Goal: Find contact information: Find contact information

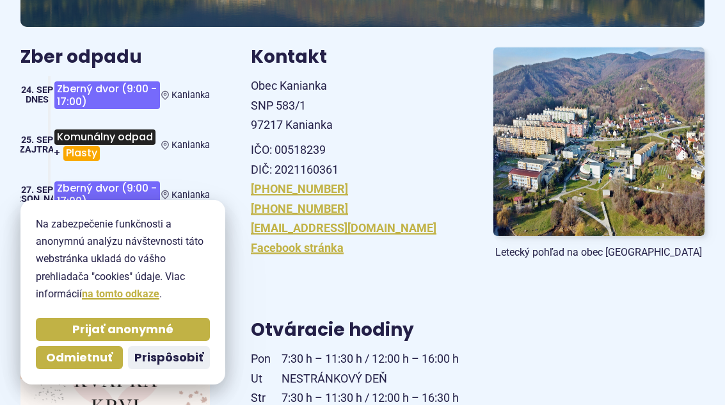
scroll to position [320, 0]
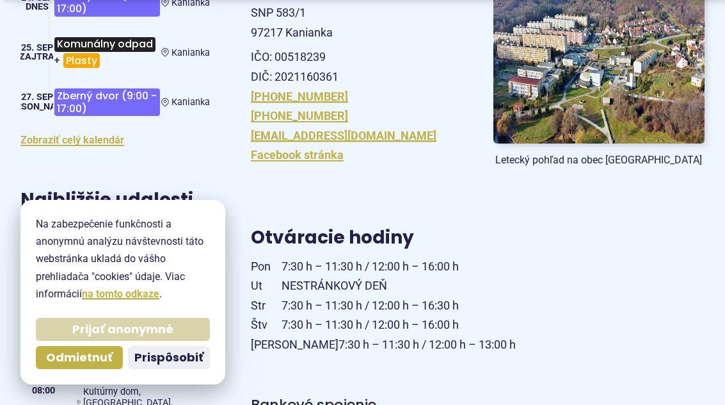
click at [72, 337] on span "Prijať anonymné" at bounding box center [122, 329] width 101 height 15
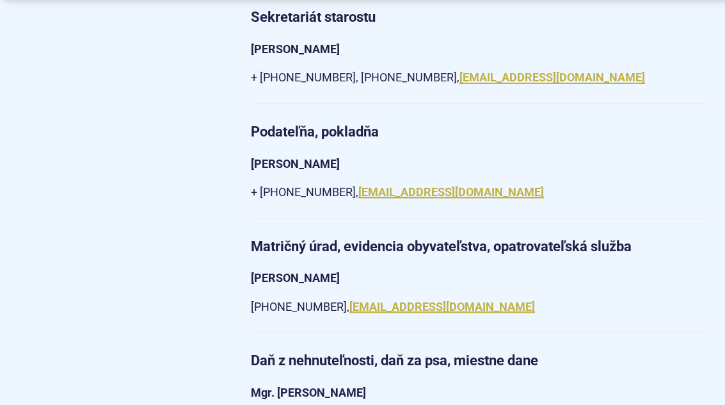
scroll to position [1387, 0]
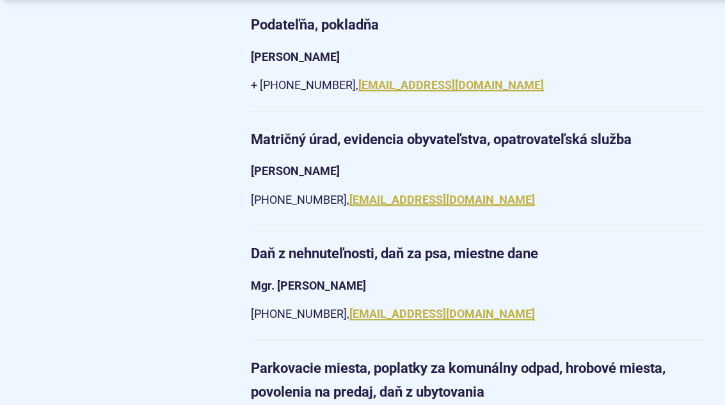
drag, startPoint x: 444, startPoint y: 220, endPoint x: 313, endPoint y: 219, distance: 131.2
copy link "[EMAIL_ADDRESS][DOMAIN_NAME]"
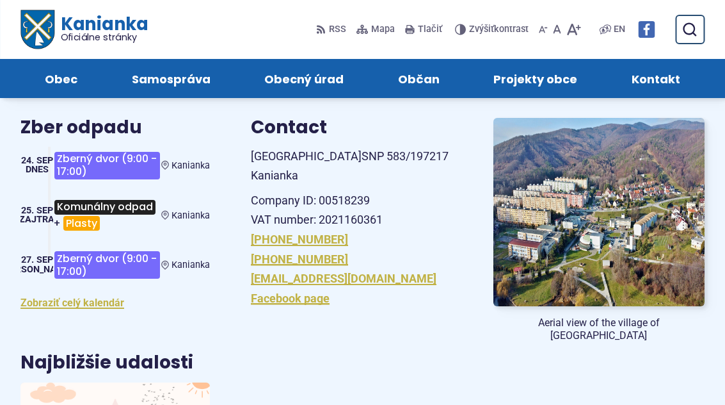
scroll to position [0, 0]
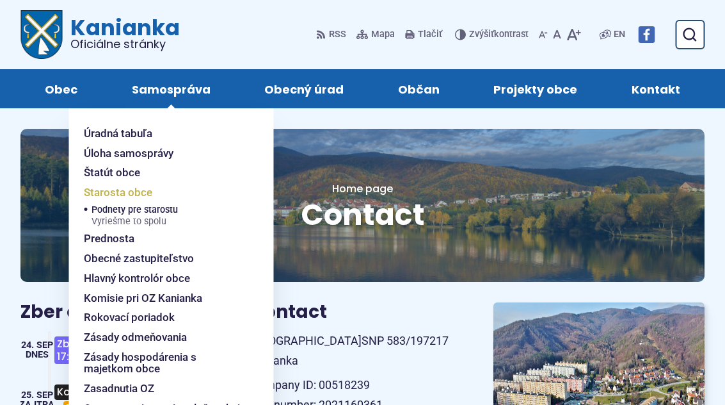
click at [144, 182] on span "Starosta obce" at bounding box center [118, 192] width 68 height 20
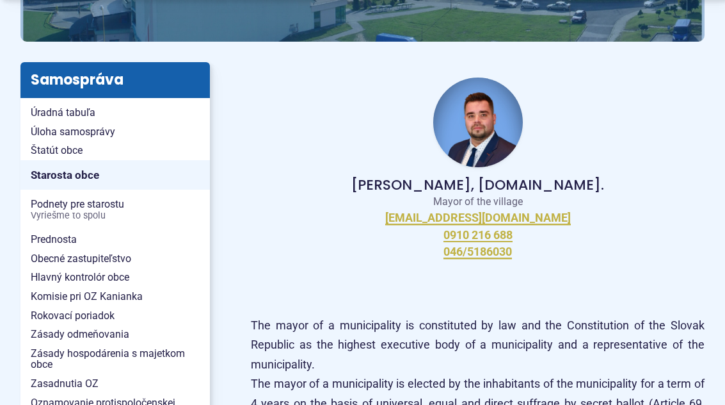
scroll to position [213, 0]
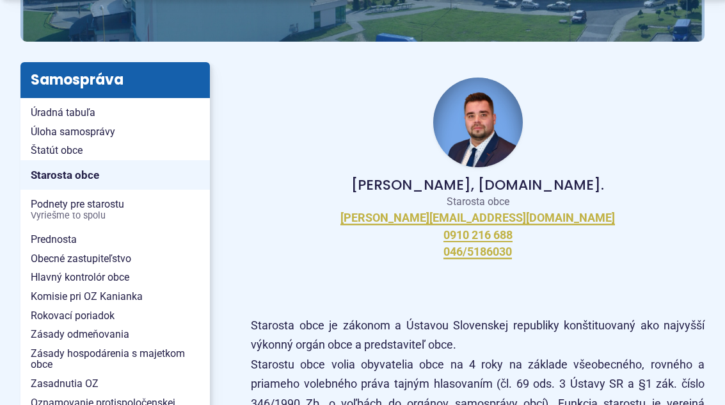
click at [397, 177] on p "[PERSON_NAME], [DOMAIN_NAME]." at bounding box center [477, 184] width 413 height 15
drag, startPoint x: 397, startPoint y: 101, endPoint x: 465, endPoint y: 101, distance: 67.9
click at [465, 177] on p "[PERSON_NAME], [DOMAIN_NAME]." at bounding box center [477, 184] width 413 height 15
copy p "[PERSON_NAME],"
